Goal: Task Accomplishment & Management: Complete application form

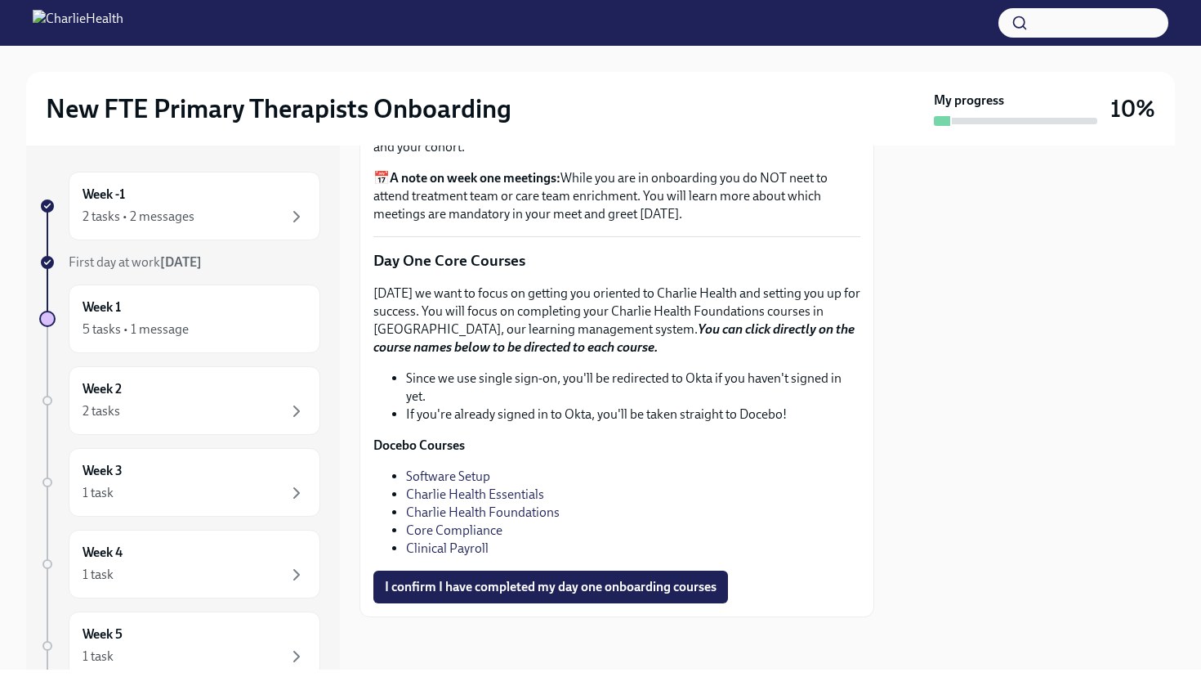
click at [469, 513] on link "Charlie Health Foundations" at bounding box center [483, 512] width 154 height 16
click at [491, 516] on link "Charlie Health Foundations" at bounding box center [483, 512] width 154 height 16
click at [463, 523] on link "Core Compliance" at bounding box center [454, 530] width 96 height 16
click at [506, 489] on link "Charlie Health Essentials" at bounding box center [475, 494] width 138 height 16
click at [474, 526] on link "Core Compliance" at bounding box center [454, 530] width 96 height 16
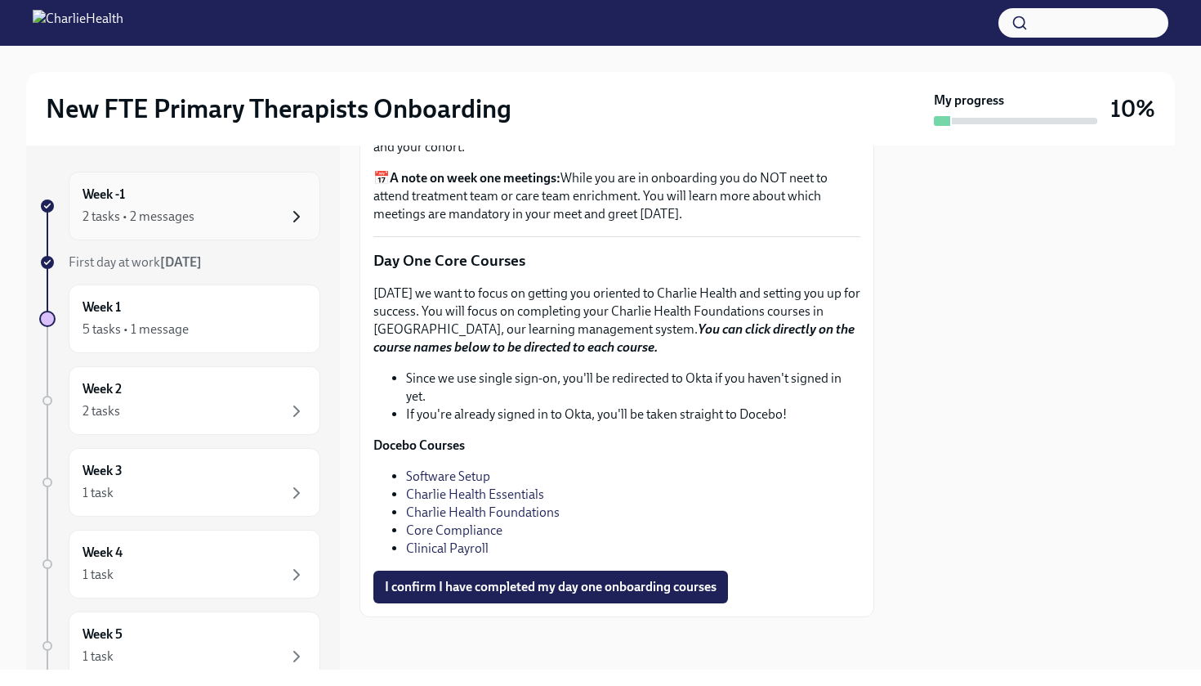
click at [291, 225] on icon "button" at bounding box center [297, 217] width 20 height 20
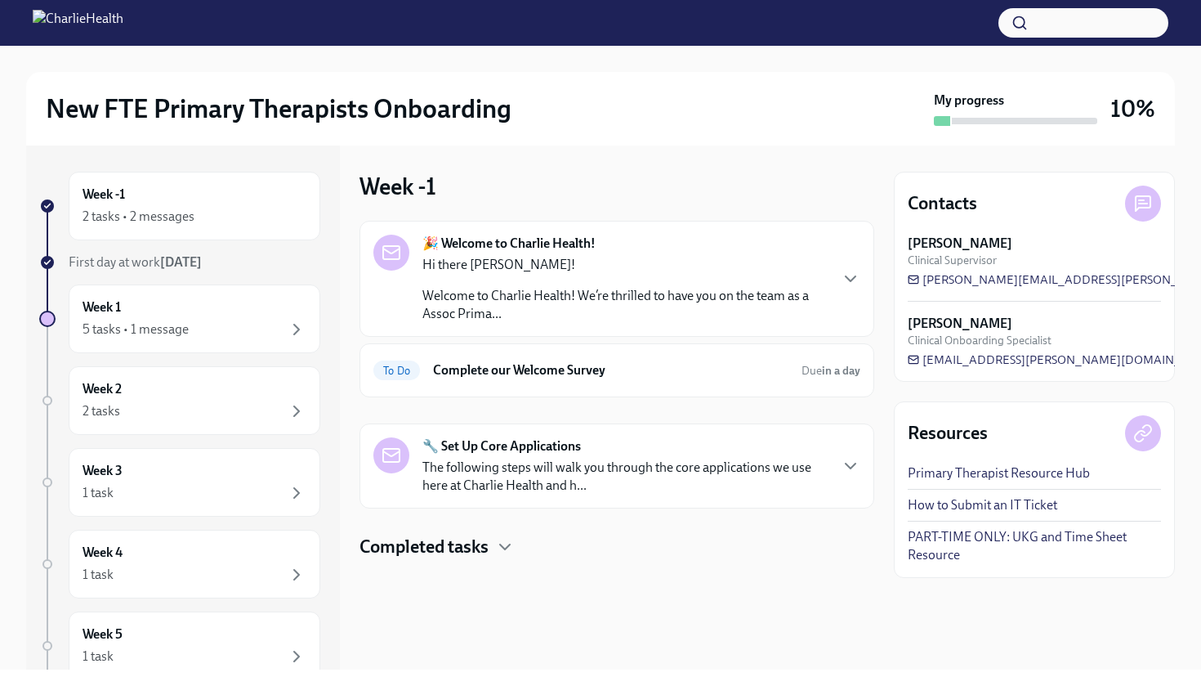
click at [566, 318] on p "Welcome to Charlie Health! We’re thrilled to have you on the team as a Assoc Pr…" at bounding box center [625, 305] width 405 height 36
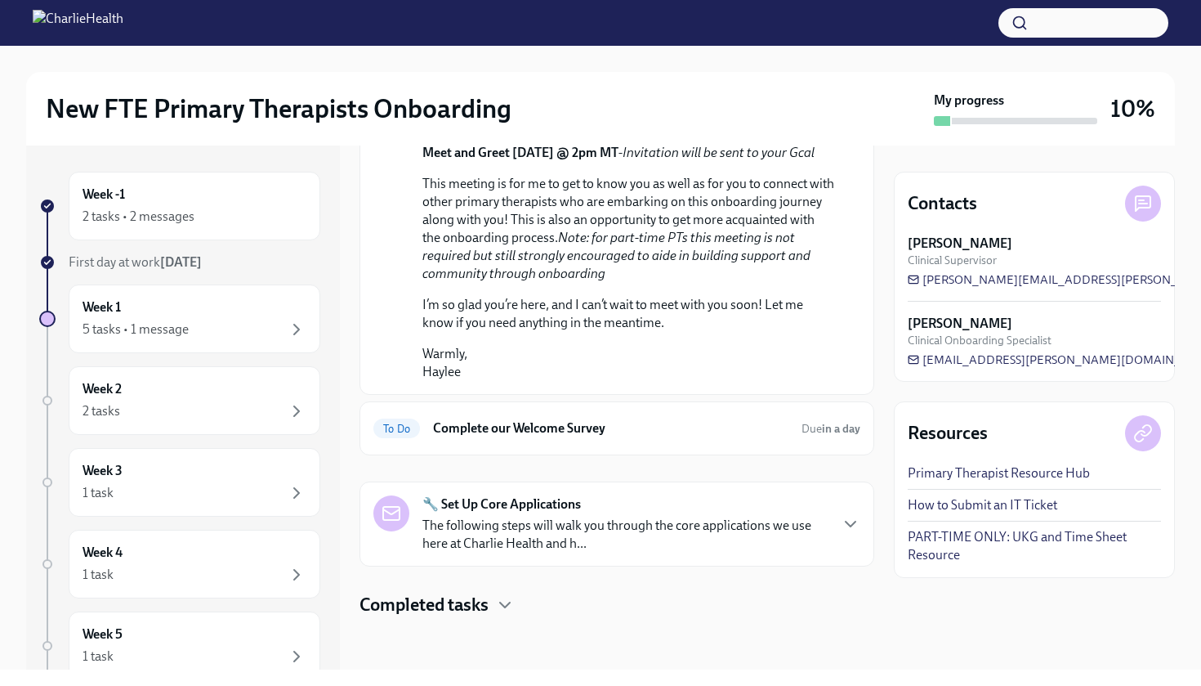
click at [394, 2] on div at bounding box center [600, 23] width 1201 height 46
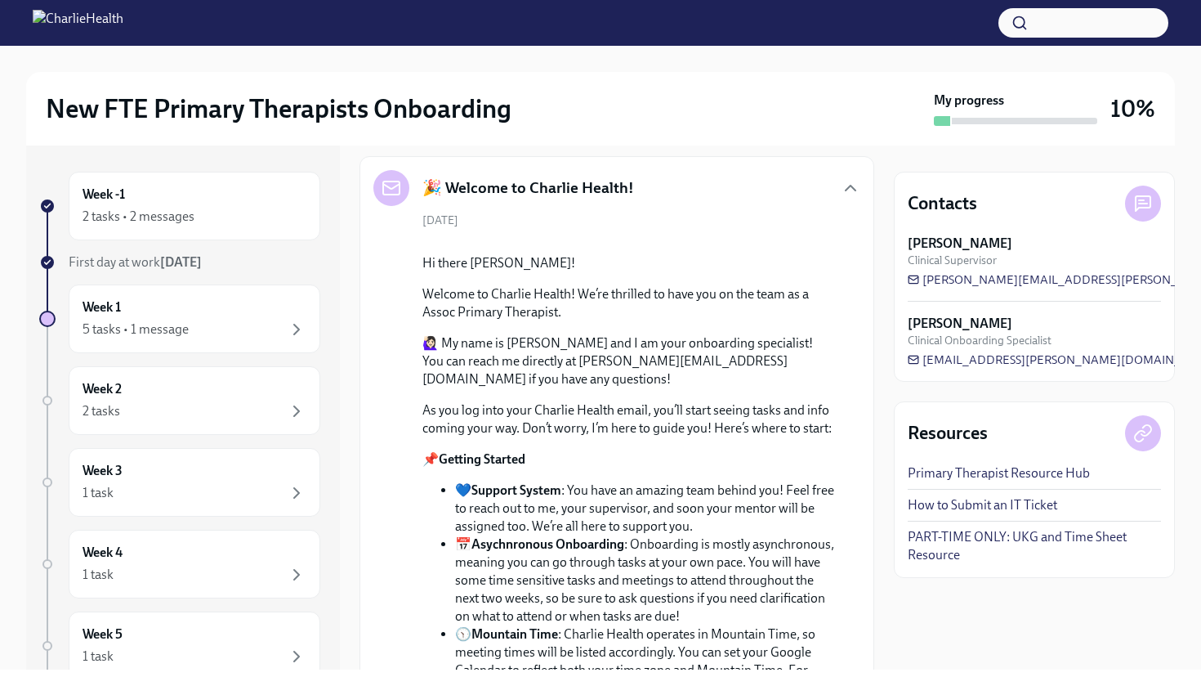
scroll to position [59, 0]
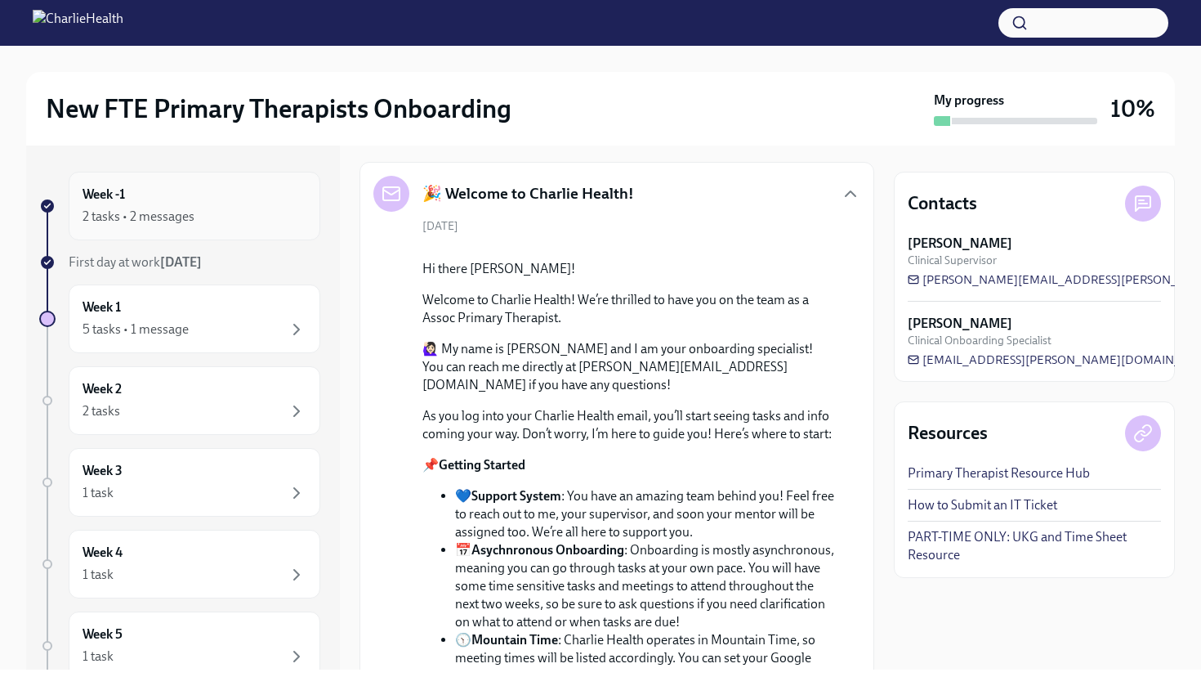
click at [180, 213] on div "2 tasks • 2 messages" at bounding box center [139, 217] width 112 height 18
click at [172, 262] on strong "[DATE]" at bounding box center [181, 262] width 42 height 16
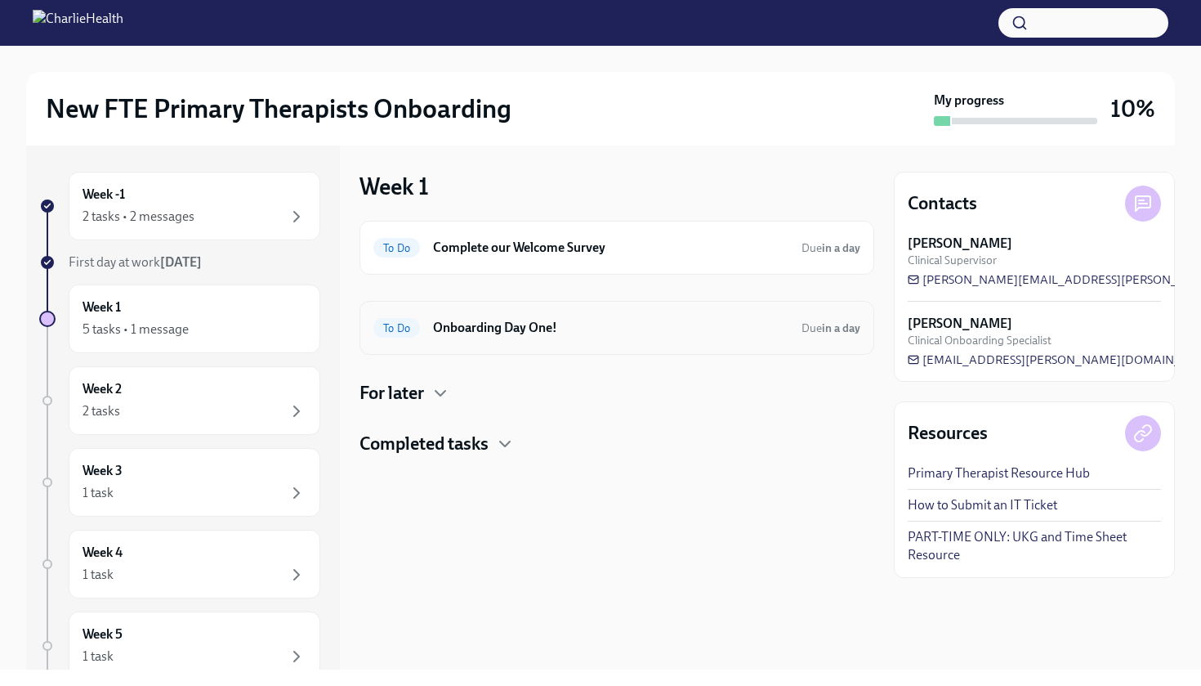
click at [624, 334] on h6 "Onboarding Day One!" at bounding box center [611, 328] width 356 height 18
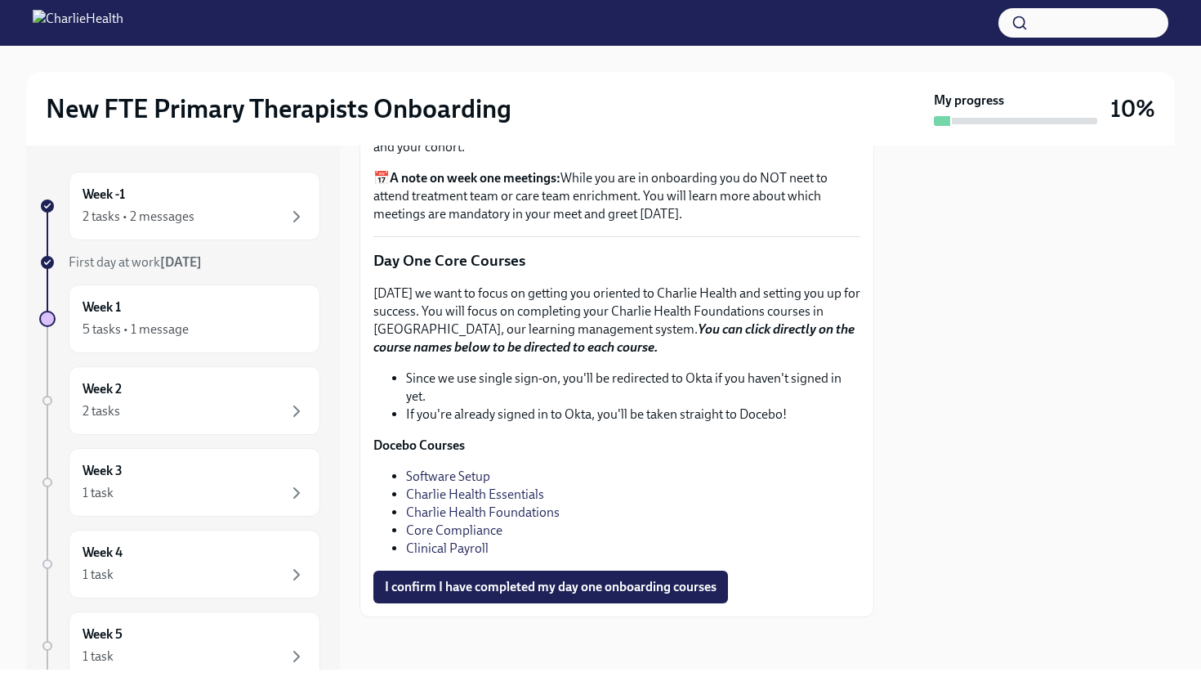
scroll to position [2185, 0]
click at [220, 307] on div "Week 1 5 tasks • 1 message" at bounding box center [195, 318] width 224 height 41
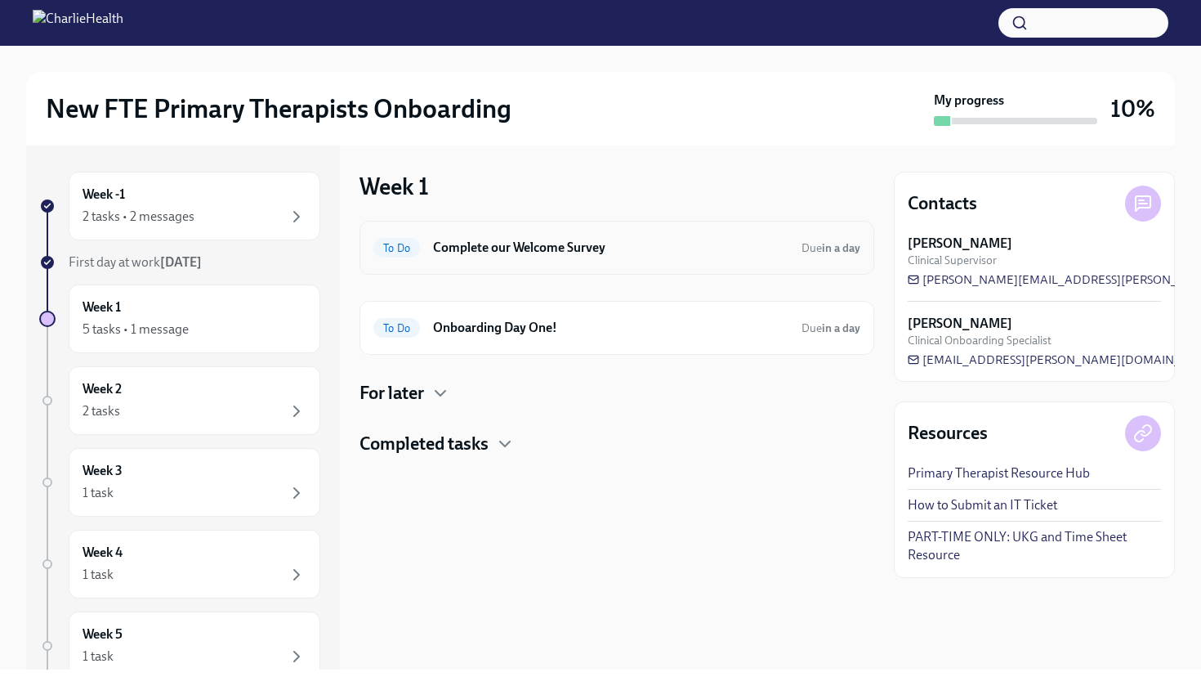
click at [592, 249] on h6 "Complete our Welcome Survey" at bounding box center [611, 248] width 356 height 18
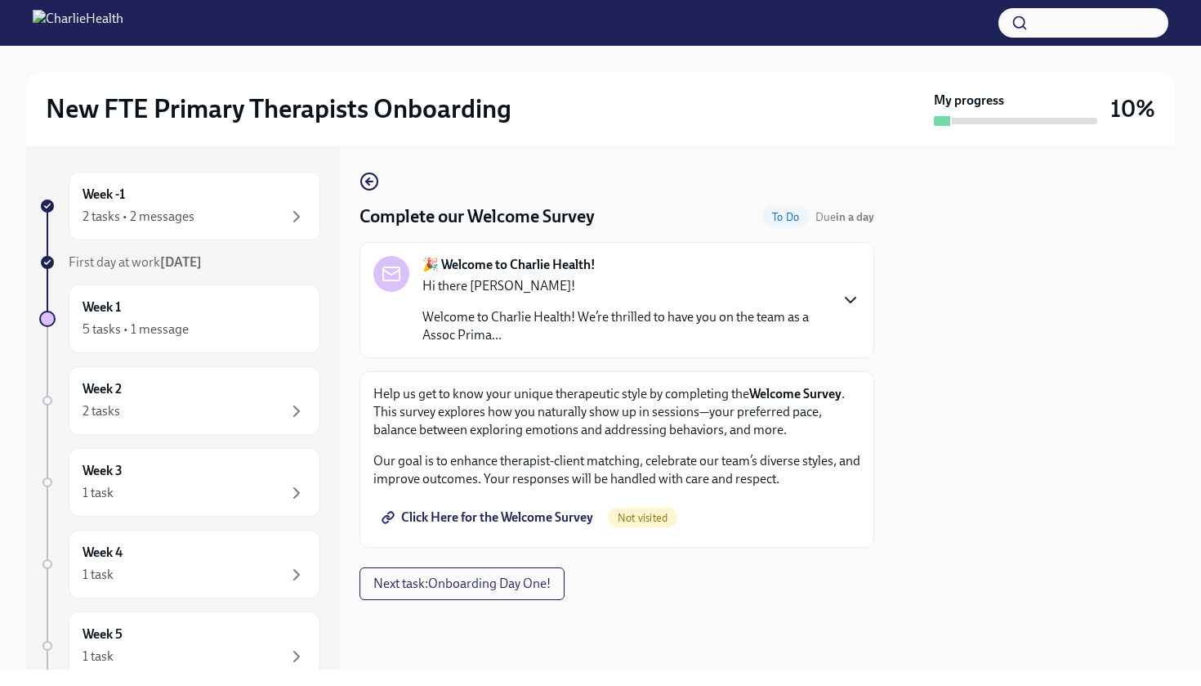
click at [853, 310] on icon "button" at bounding box center [851, 300] width 20 height 20
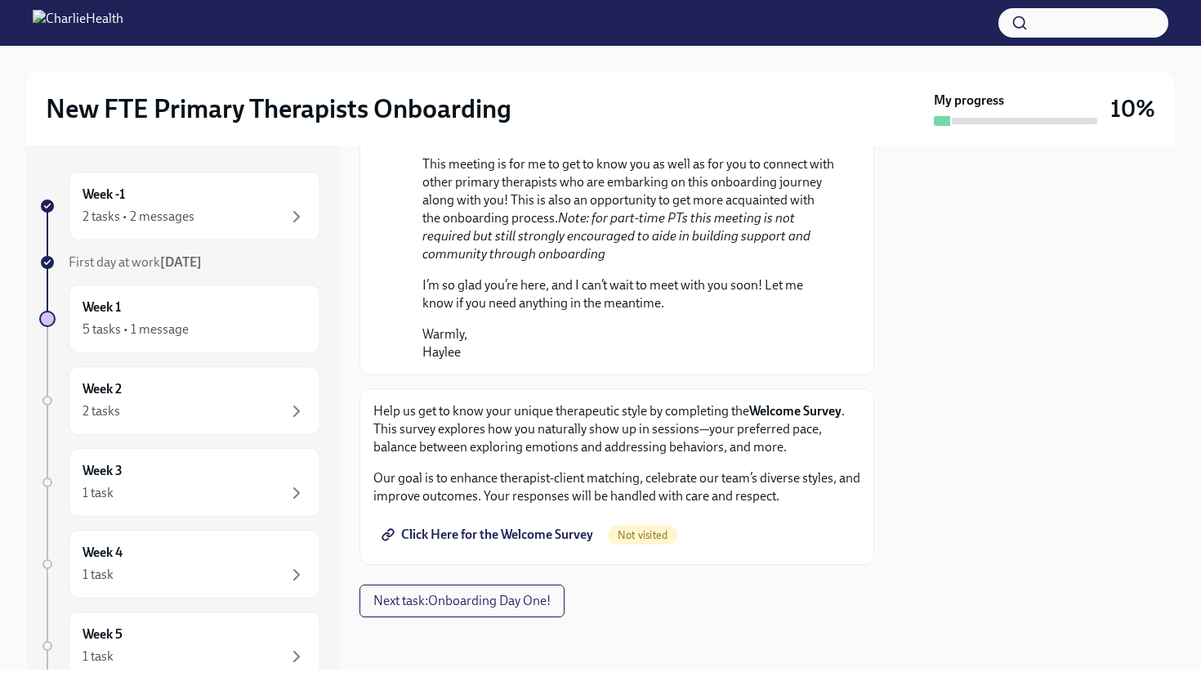
scroll to position [996, 0]
click at [558, 539] on span "Click Here for the Welcome Survey" at bounding box center [489, 534] width 208 height 16
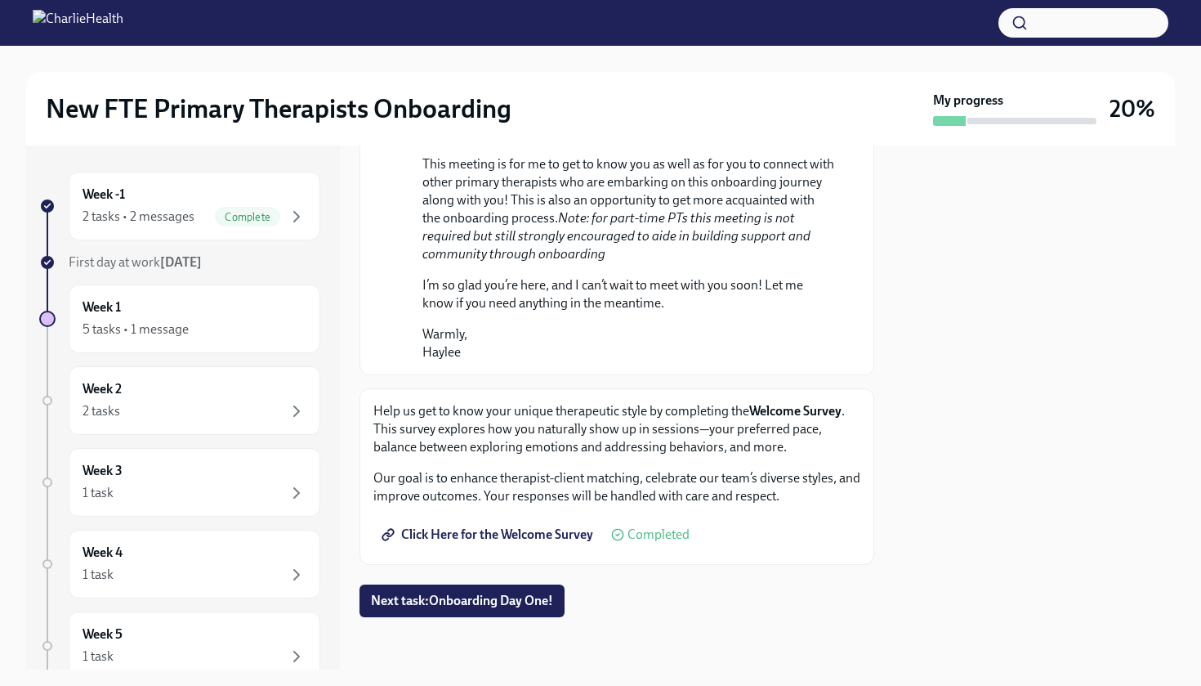
scroll to position [0, 0]
click at [443, 592] on button "Next task : Onboarding Day One!" at bounding box center [462, 600] width 205 height 33
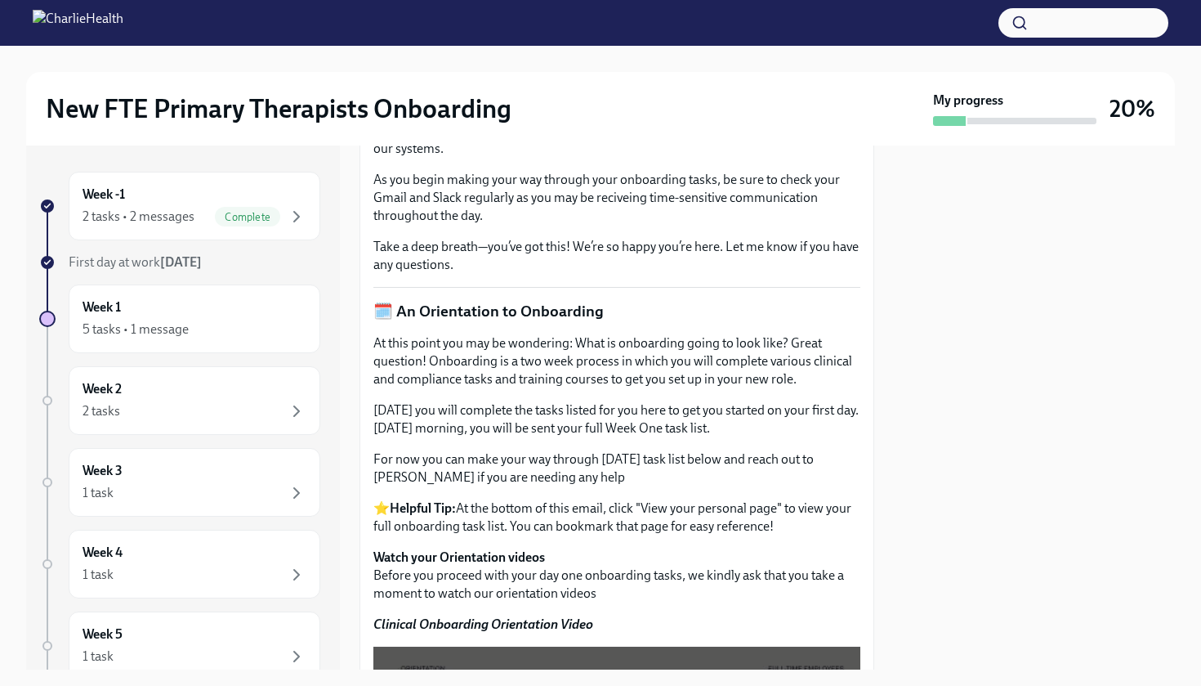
scroll to position [673, 0]
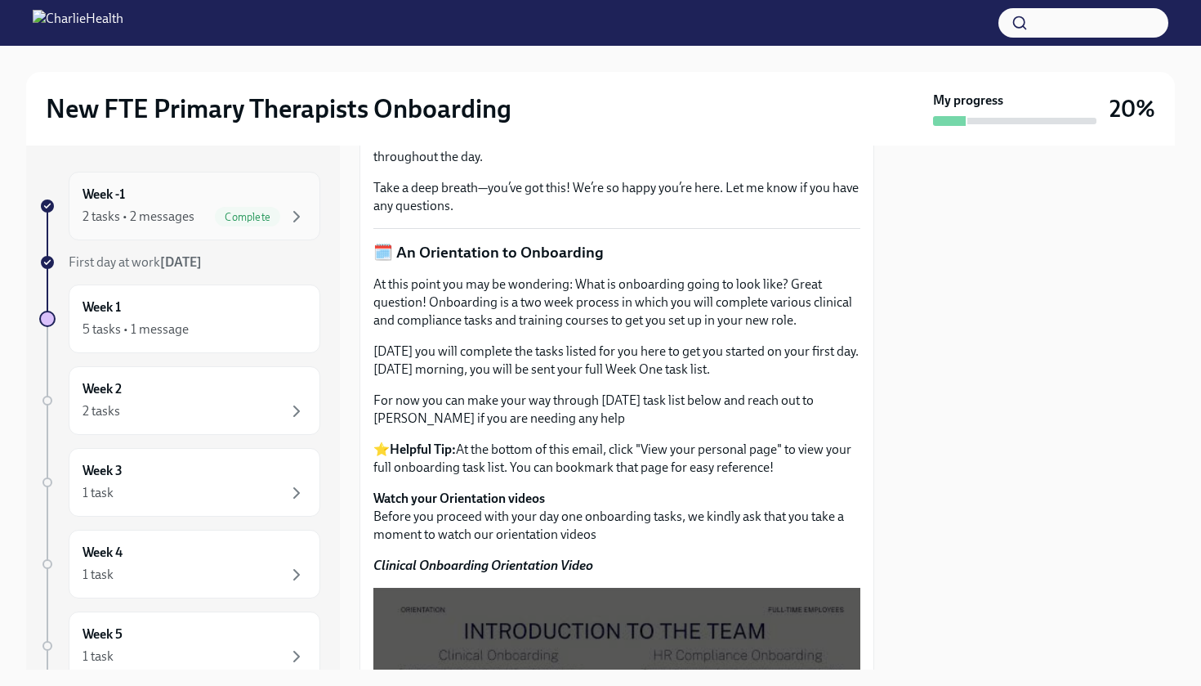
click at [208, 215] on div "2 tasks • 2 messages Complete" at bounding box center [195, 217] width 224 height 20
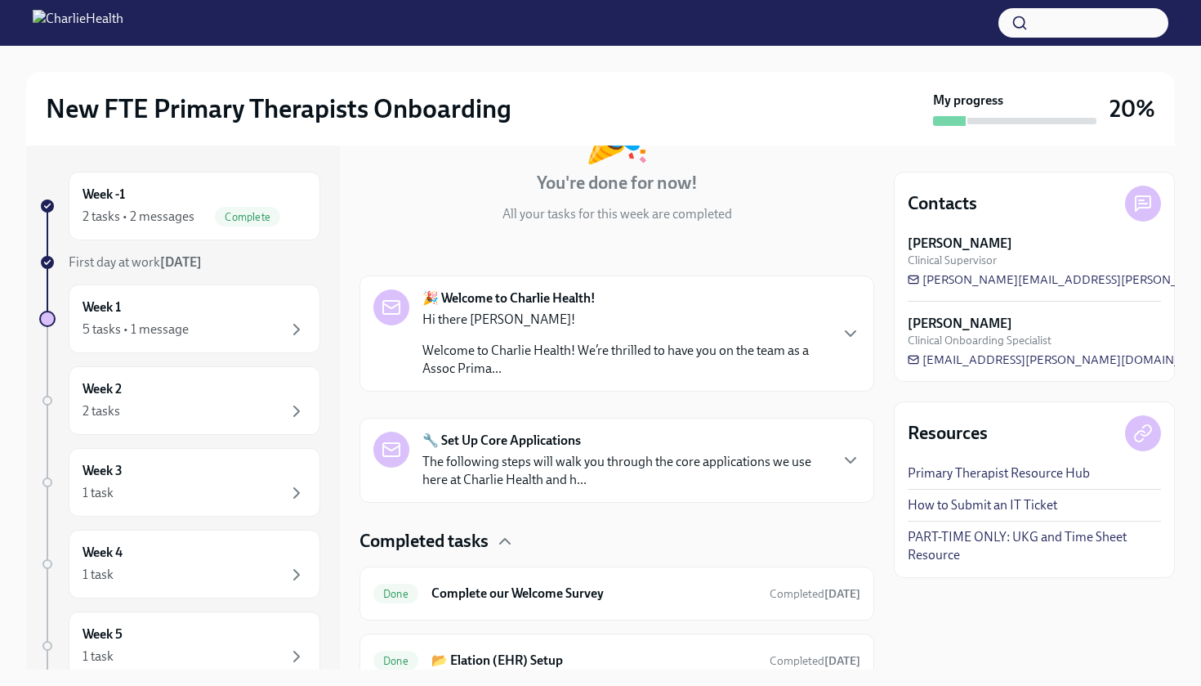
scroll to position [144, 0]
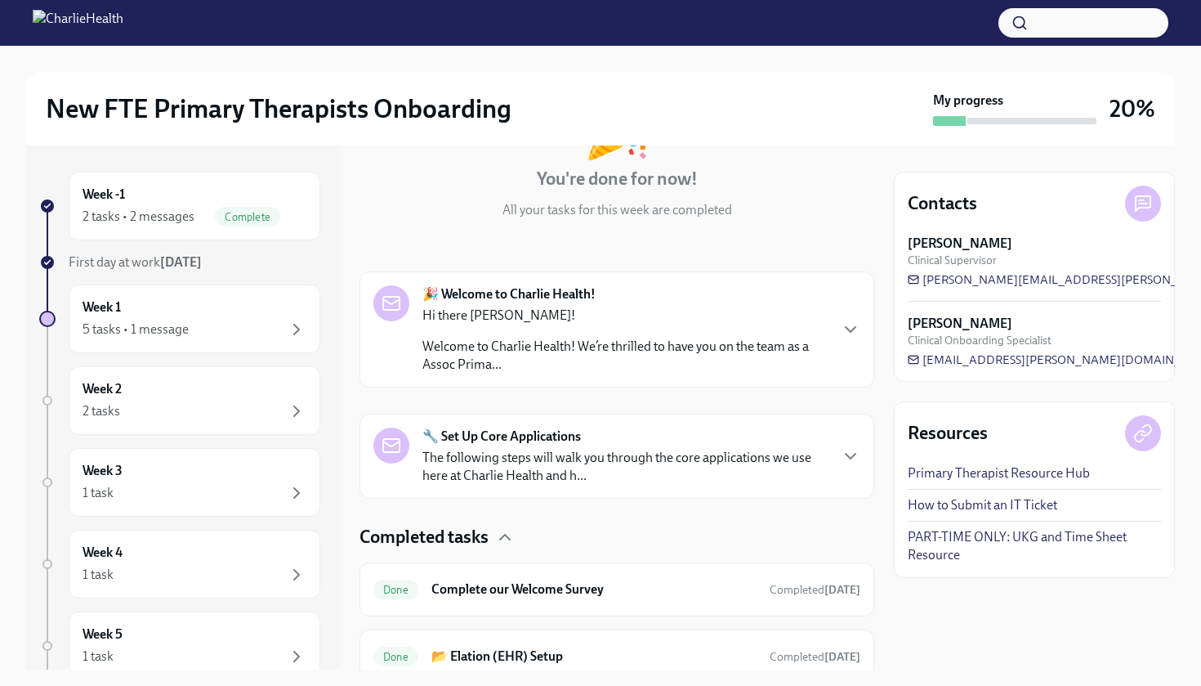
click at [789, 328] on div "Hi there [PERSON_NAME]! Welcome to Charlie Health! We’re thrilled to have you o…" at bounding box center [625, 339] width 405 height 67
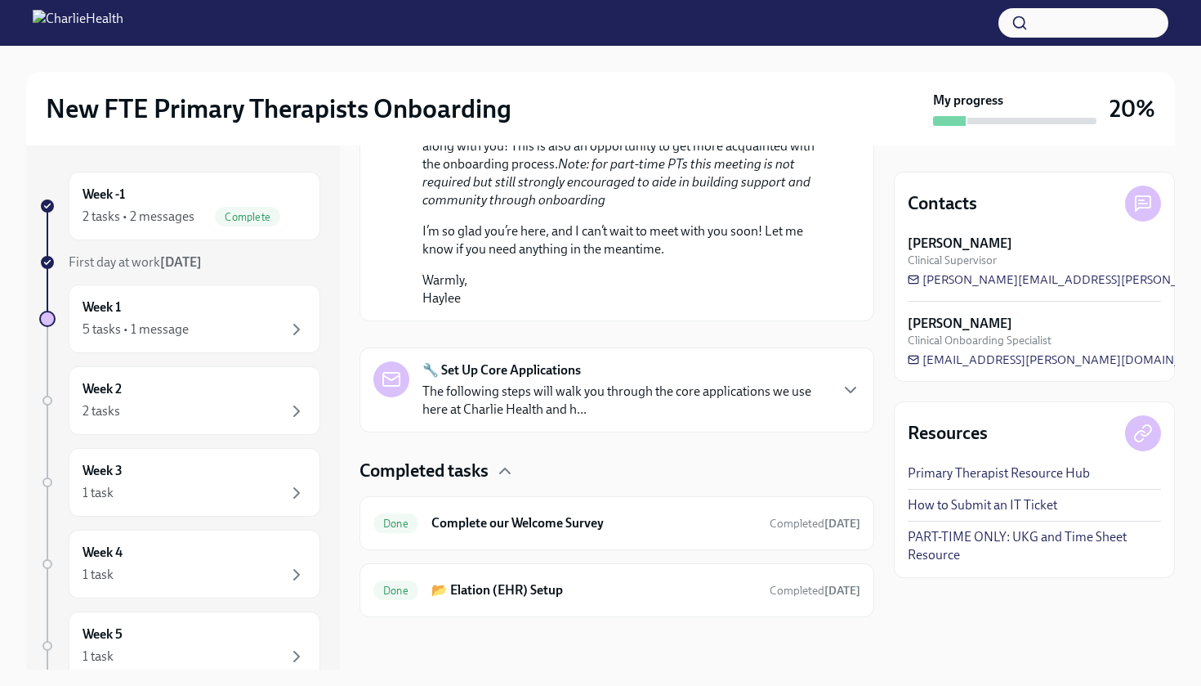
scroll to position [0, 0]
click at [694, 517] on h6 "Complete our Welcome Survey" at bounding box center [594, 523] width 325 height 18
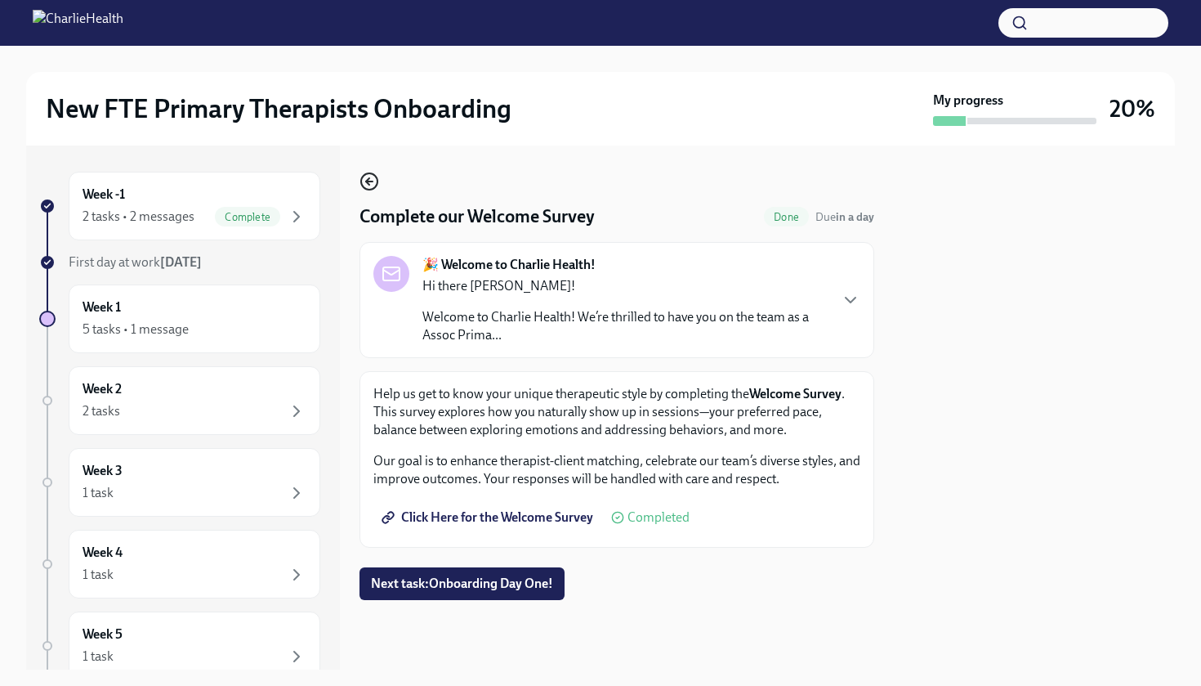
click at [369, 187] on icon "button" at bounding box center [370, 182] width 20 height 20
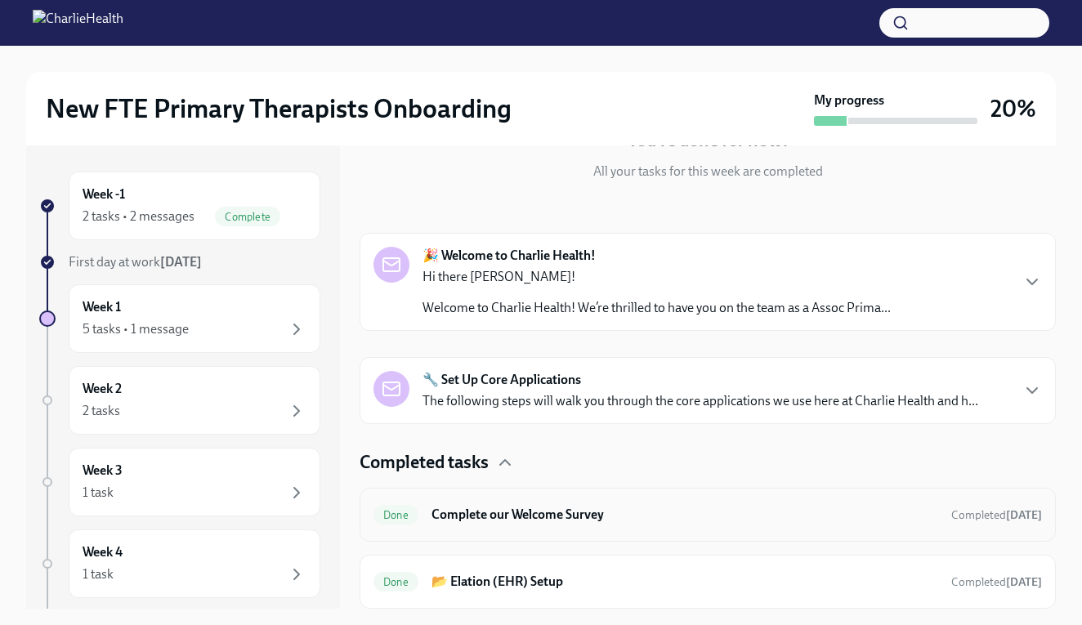
scroll to position [182, 0]
click at [462, 575] on h6 "📂 Elation (EHR) Setup" at bounding box center [685, 582] width 507 height 18
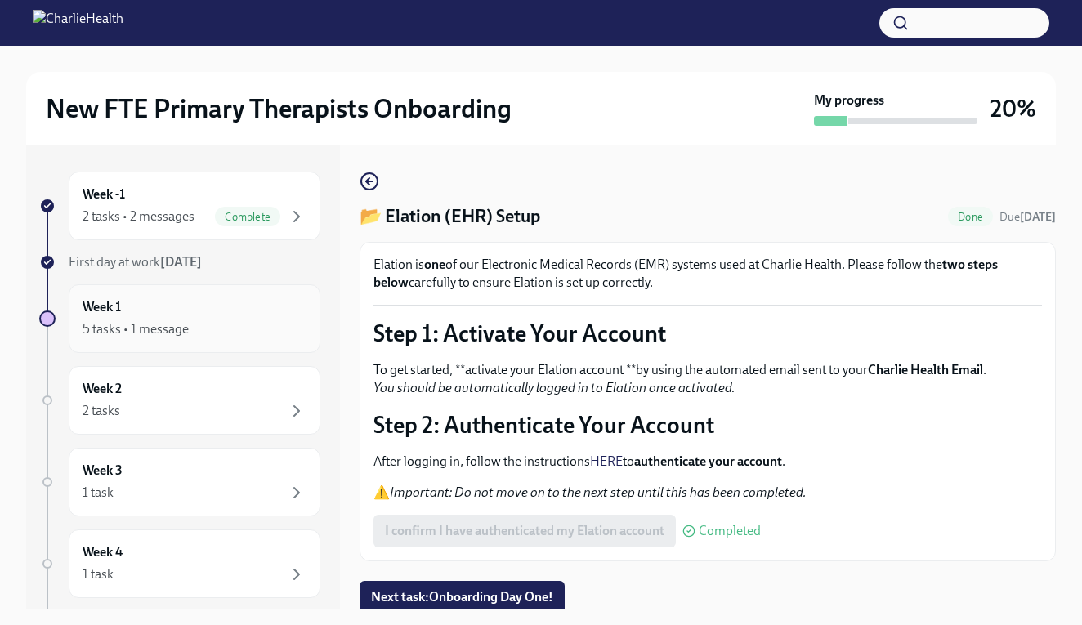
click at [275, 329] on div "5 tasks • 1 message" at bounding box center [195, 330] width 224 height 20
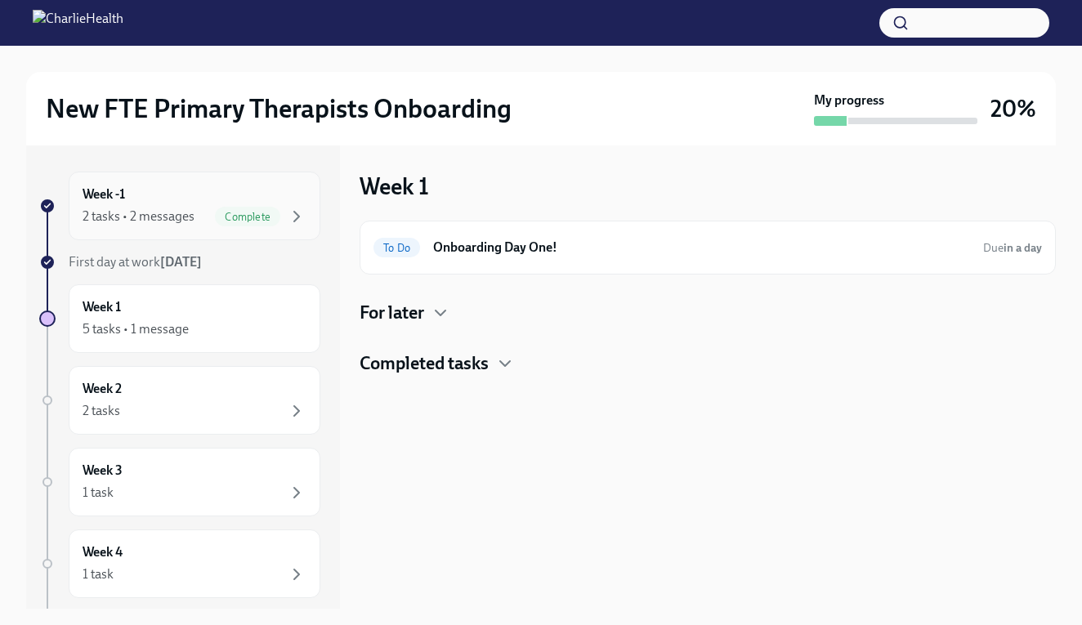
click at [287, 237] on div "Week -1 2 tasks • 2 messages Complete" at bounding box center [195, 206] width 252 height 69
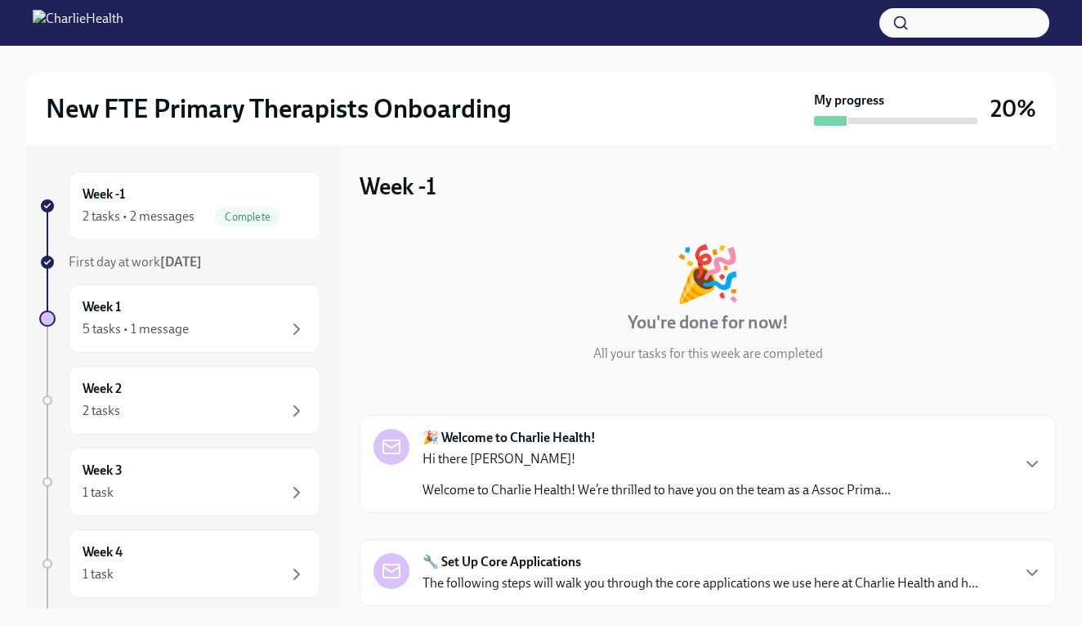
click at [195, 272] on div "Week -1 2 tasks • 2 messages Complete First day at work [DATE] Week 1 5 tasks •…" at bounding box center [179, 515] width 281 height 687
click at [194, 267] on strong "[DATE]" at bounding box center [181, 262] width 42 height 16
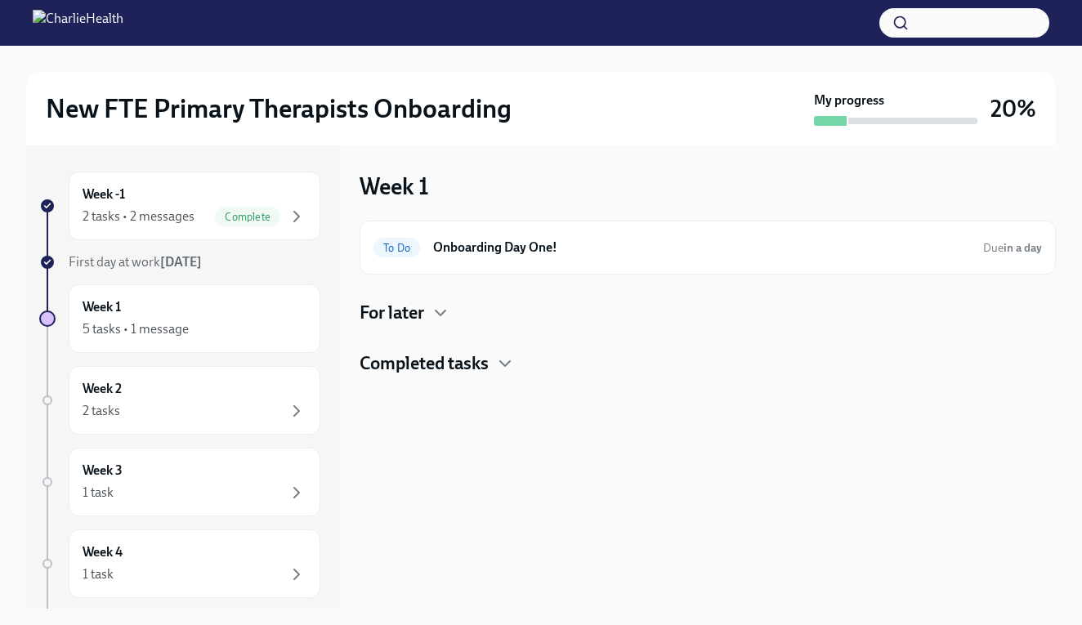
click at [480, 359] on h4 "Completed tasks" at bounding box center [424, 363] width 129 height 25
click at [432, 312] on icon "button" at bounding box center [441, 313] width 20 height 20
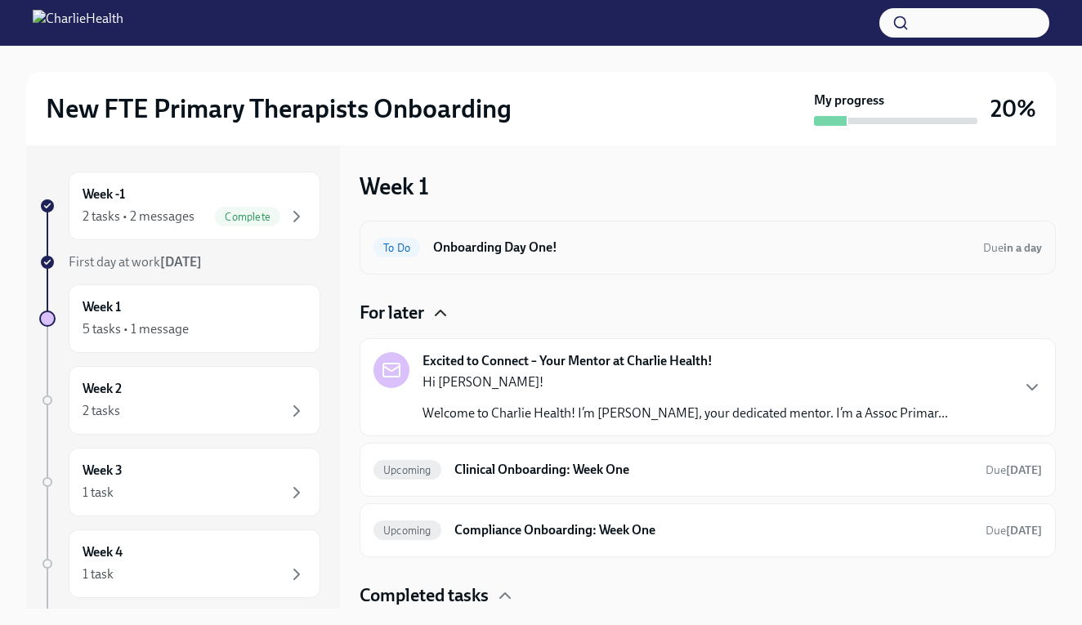
click at [571, 250] on h6 "Onboarding Day One!" at bounding box center [701, 248] width 537 height 18
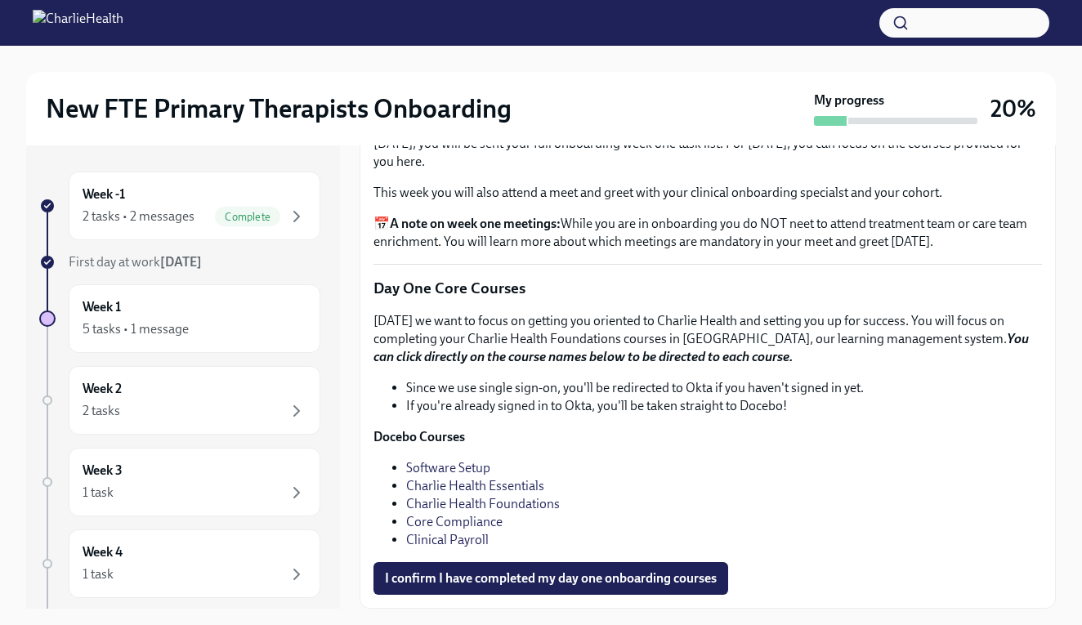
scroll to position [2331, 0]
click at [534, 568] on button "I confirm I have completed my day one onboarding courses" at bounding box center [550, 578] width 355 height 33
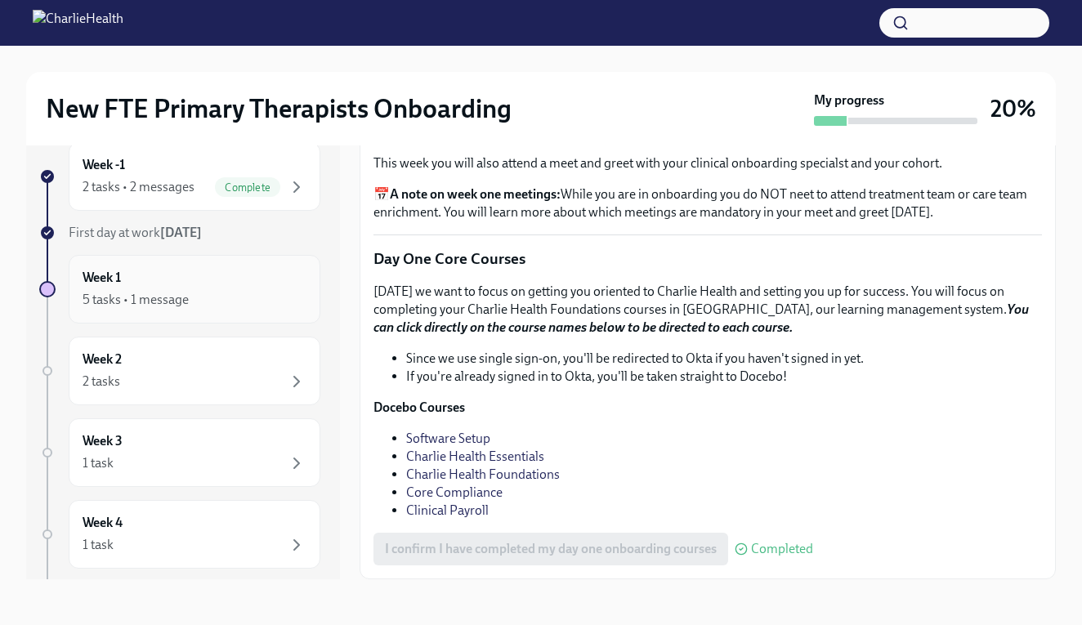
click at [188, 272] on div "Week 1 5 tasks • 1 message" at bounding box center [195, 289] width 224 height 41
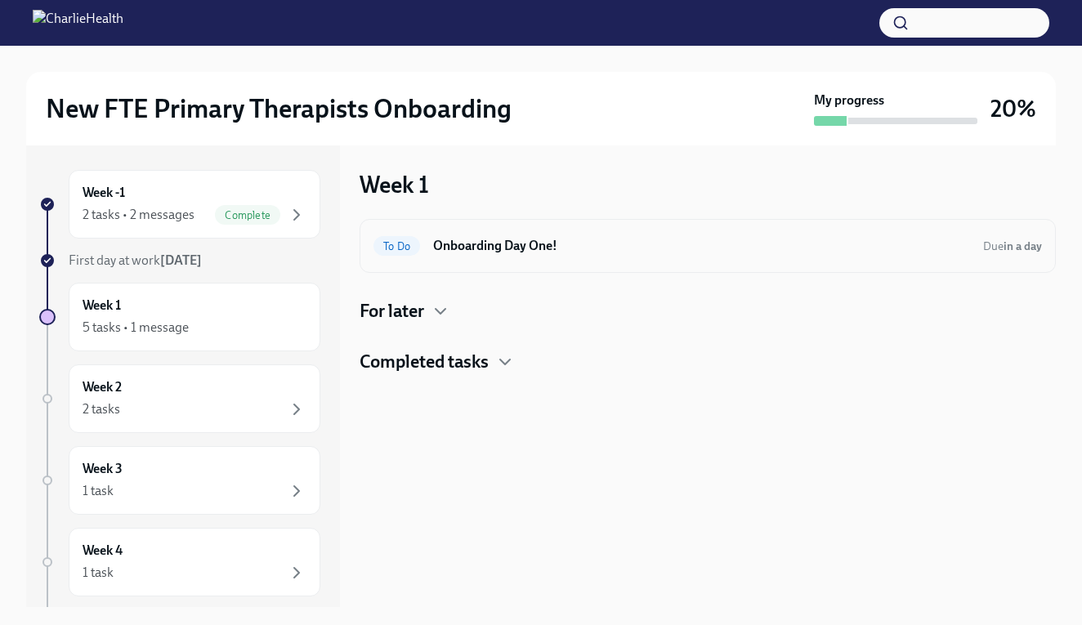
click at [517, 265] on div "To Do Onboarding Day One! Due in a day" at bounding box center [708, 246] width 696 height 54
click at [392, 245] on span "To Do" at bounding box center [396, 246] width 47 height 12
